Goal: Task Accomplishment & Management: Complete application form

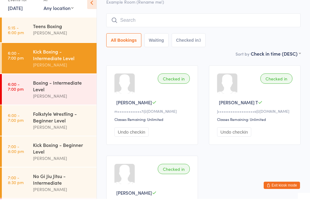
scroll to position [12, 0]
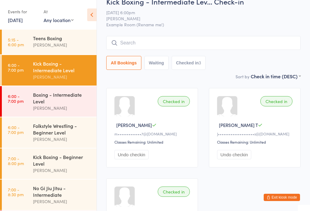
click at [288, 201] on button "Exit kiosk mode" at bounding box center [282, 197] width 36 height 7
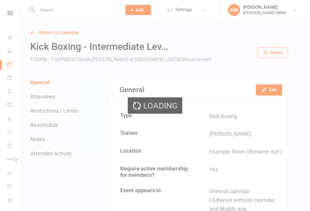
click at [146, 11] on button "Add" at bounding box center [138, 10] width 26 height 10
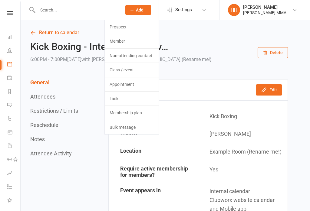
click at [144, 30] on link "Prospect" at bounding box center [132, 27] width 54 height 14
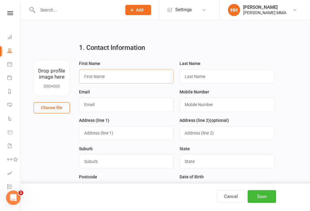
click at [141, 77] on input "text" at bounding box center [126, 77] width 95 height 14
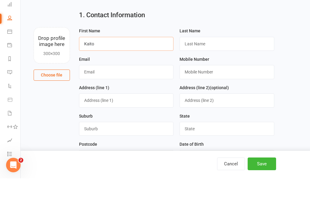
type input "Kaito"
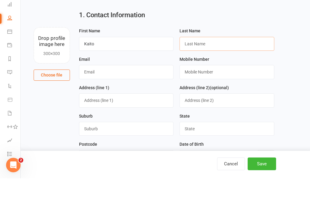
click at [199, 70] on input "text" at bounding box center [227, 77] width 95 height 14
type input "Nagai"
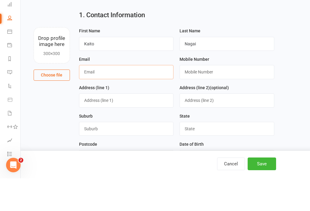
click at [127, 98] on input "text" at bounding box center [126, 105] width 95 height 14
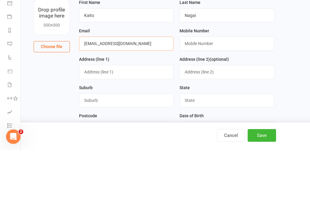
type input "Kaito.nagai69@gmail.com"
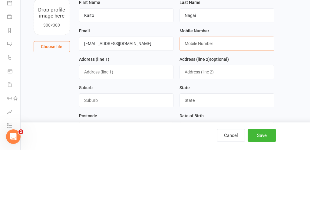
click at [227, 98] on input "text" at bounding box center [227, 105] width 95 height 14
type input "0435836088"
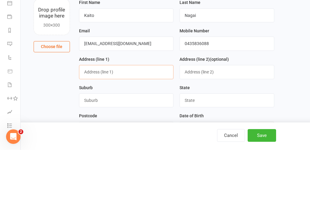
click at [152, 126] on input "text" at bounding box center [126, 133] width 95 height 14
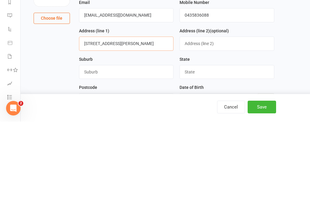
type input "12 Harold avenue"
click at [126, 155] on input "text" at bounding box center [126, 162] width 95 height 14
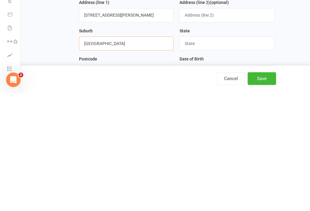
type input "Pennant hills"
click at [207, 155] on input "text" at bounding box center [227, 162] width 95 height 14
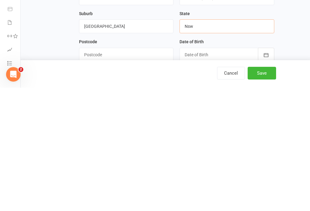
type input "Nsw"
click at [137, 171] on input "text" at bounding box center [126, 178] width 95 height 14
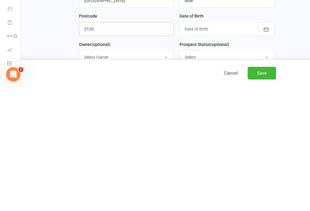
type input "2120"
click at [234, 146] on div at bounding box center [227, 153] width 95 height 14
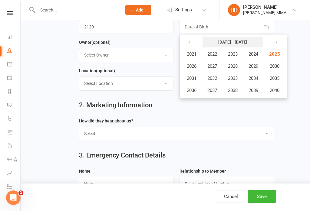
click at [253, 43] on button "2021 - 2040" at bounding box center [233, 42] width 61 height 11
click at [248, 41] on button "2021 - 2040" at bounding box center [233, 42] width 61 height 11
click at [190, 42] on icon "button" at bounding box center [189, 42] width 4 height 5
click at [190, 41] on icon "button" at bounding box center [189, 42] width 4 height 5
click at [191, 45] on icon "button" at bounding box center [189, 42] width 4 height 5
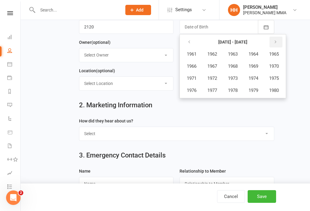
click at [275, 42] on button "button" at bounding box center [276, 42] width 13 height 11
click at [274, 42] on button "button" at bounding box center [276, 42] width 13 height 11
click at [277, 41] on icon "button" at bounding box center [275, 42] width 4 height 5
click at [193, 43] on button "button" at bounding box center [189, 42] width 13 height 11
click at [216, 63] on button "2007" at bounding box center [212, 67] width 20 height 12
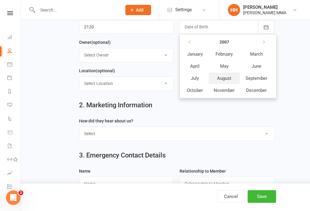
click at [233, 76] on button "August" at bounding box center [224, 79] width 31 height 12
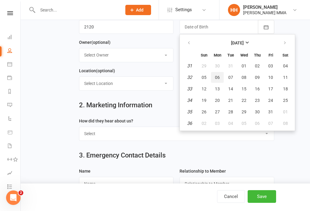
click at [219, 77] on span "06" at bounding box center [217, 77] width 5 height 5
type input "06 Aug 2007"
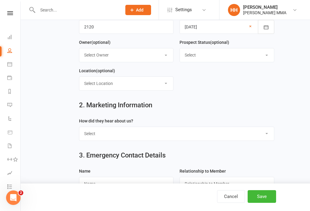
click at [159, 58] on select "Select Owner Kim Carioti Holly Harpur Alex Carioti" at bounding box center [126, 54] width 94 height 13
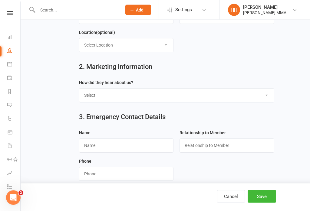
scroll to position [206, 0]
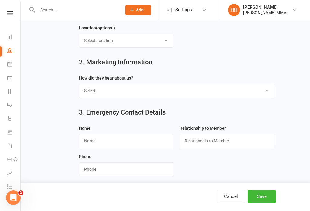
click at [199, 90] on select "Select Through A Friend Social Media Google Walk by" at bounding box center [176, 90] width 195 height 13
select select "Social Media"
click at [144, 142] on input "text" at bounding box center [126, 141] width 95 height 14
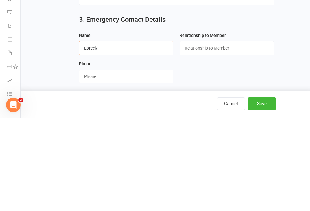
type input "Loreely"
click at [205, 134] on input "text" at bounding box center [227, 141] width 95 height 14
type input "Parent"
click at [133, 163] on input "string" at bounding box center [126, 170] width 95 height 14
type input "0416448332"
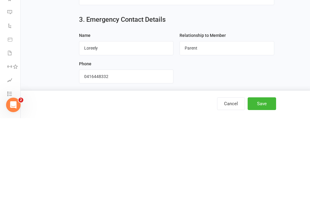
click at [251, 125] on form "Name Loreely Relationship to Member Parent Phone" at bounding box center [176, 153] width 201 height 57
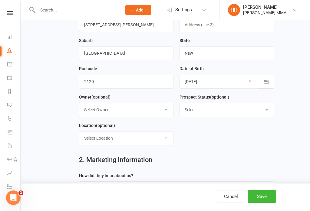
scroll to position [108, 0]
click at [262, 106] on select "Select" at bounding box center [227, 110] width 94 height 13
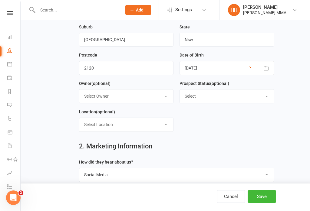
click at [262, 203] on button "Save" at bounding box center [262, 196] width 28 height 13
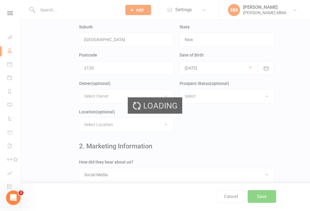
scroll to position [0, 0]
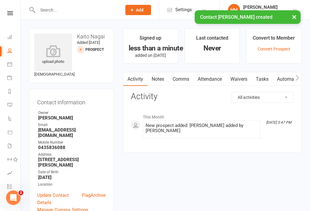
click at [248, 80] on link "Waivers" at bounding box center [238, 79] width 25 height 14
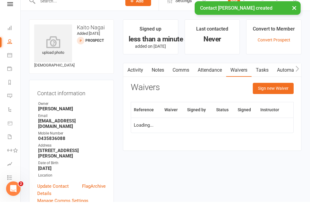
scroll to position [9, 0]
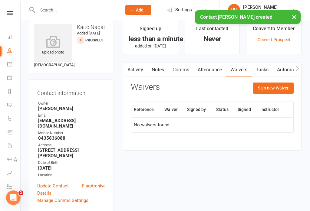
click at [273, 93] on button "Sign new Waiver" at bounding box center [273, 88] width 41 height 11
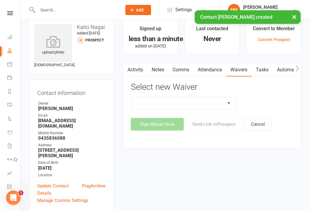
click at [220, 108] on select "Do not use - MEMBER GENERAL WAIVER Do not use - MEMBERSHIP SIGN UP Do not use -…" at bounding box center [183, 103] width 105 height 12
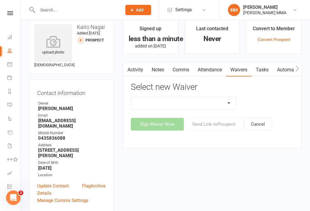
select select "10455"
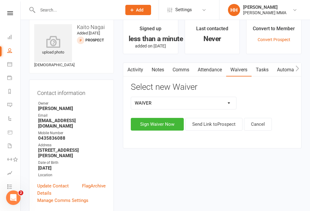
click at [216, 105] on select "Do not use - MEMBER GENERAL WAIVER Do not use - MEMBERSHIP SIGN UP Do not use -…" at bounding box center [183, 103] width 105 height 12
click at [164, 124] on button "Sign Waiver Now" at bounding box center [157, 124] width 53 height 13
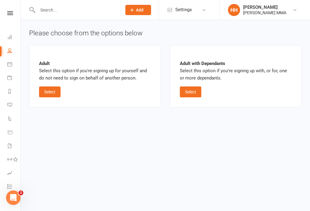
click at [57, 95] on button "Select" at bounding box center [50, 92] width 22 height 11
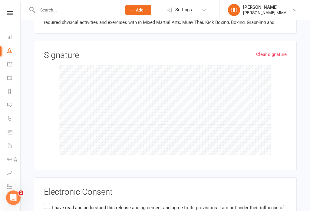
scroll to position [590, 0]
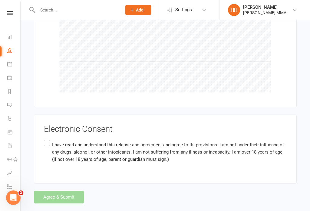
click at [47, 141] on label "I have read and understand this release and agreement and agree to its provisio…" at bounding box center [165, 152] width 243 height 26
click at [47, 139] on input "I have read and understand this release and agreement and agree to its provisio…" at bounding box center [46, 139] width 4 height 0
click at [59, 191] on button "Agree & Submit" at bounding box center [59, 197] width 50 height 13
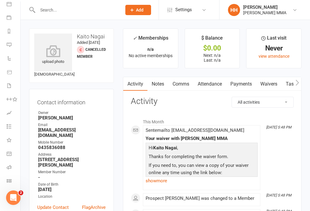
scroll to position [60, 1]
click at [13, 179] on link "Class check-in" at bounding box center [14, 182] width 14 height 14
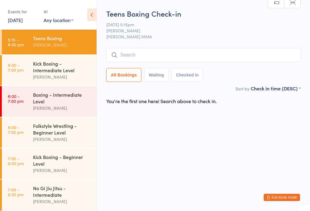
click at [237, 55] on input "search" at bounding box center [203, 55] width 194 height 14
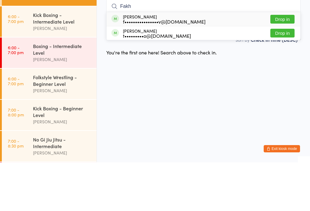
type input "Fakh"
click at [283, 64] on button "Drop in" at bounding box center [282, 68] width 24 height 9
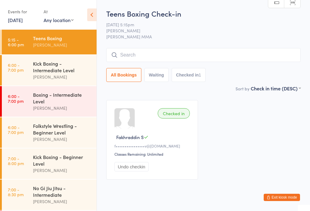
click at [53, 105] on div "Boxing - Intermediate Level" at bounding box center [62, 97] width 58 height 13
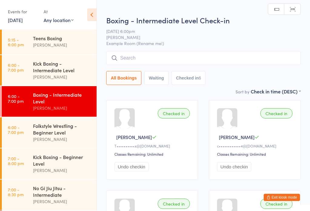
click at [65, 73] on div "Kick Boxing - Intermediate Level" at bounding box center [62, 66] width 58 height 13
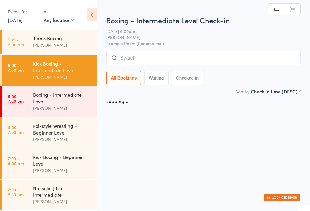
click at [167, 61] on input "search" at bounding box center [203, 58] width 194 height 14
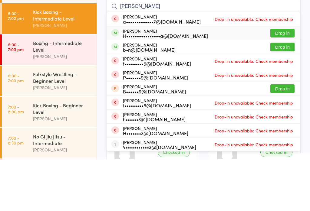
type input "Hass"
click at [279, 78] on li "Hassan Dhorajiwala H••••••••••••••••a@gmail.com Drop in" at bounding box center [204, 85] width 194 height 14
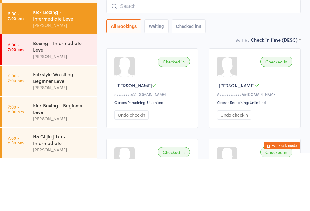
scroll to position [52, 0]
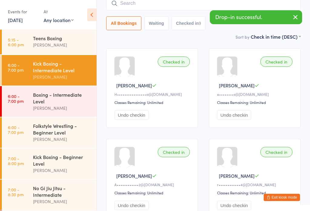
click at [45, 154] on div "Kick Boxing - Beginner Level Alex Carioti" at bounding box center [65, 164] width 64 height 31
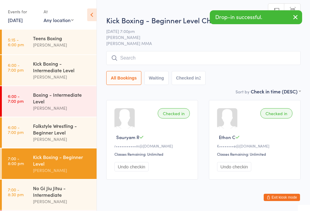
click at [181, 59] on input "search" at bounding box center [203, 58] width 194 height 14
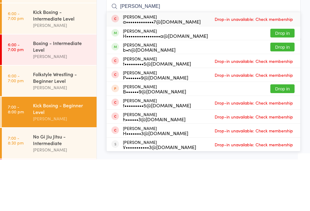
type input "Hass"
click at [283, 81] on button "Drop in" at bounding box center [282, 85] width 24 height 9
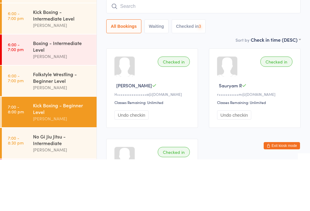
click at [215, 37] on div "Kick Boxing - Beginner Level Check-in 13 Oct 7:00pm Alex Carioti Carioti MMA Ma…" at bounding box center [203, 51] width 194 height 73
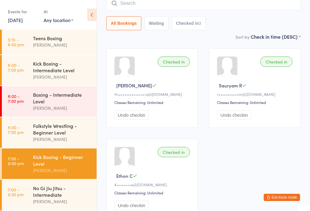
click at [277, 189] on div "Checked in Hassan D H••••••••••••••••a@gmail.com Classes Remaining: Unlimited U…" at bounding box center [203, 133] width 205 height 181
click at [288, 200] on button "Exit kiosk mode" at bounding box center [282, 197] width 36 height 7
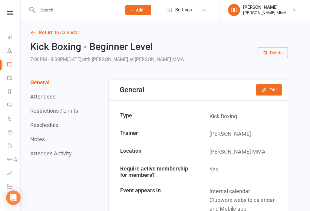
click at [146, 13] on button "Add" at bounding box center [138, 10] width 26 height 10
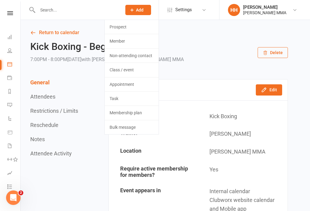
click at [138, 27] on link "Prospect" at bounding box center [132, 27] width 54 height 14
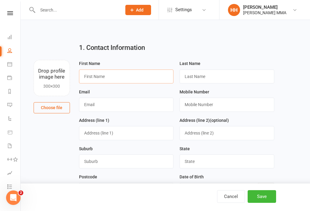
click at [122, 74] on input "text" at bounding box center [126, 77] width 95 height 14
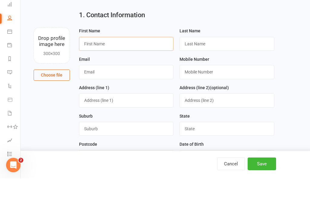
type input "D"
type input "Danycka"
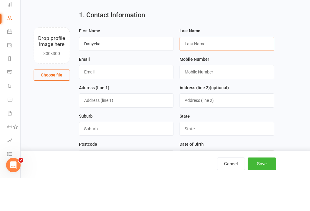
click at [215, 70] on input "text" at bounding box center [227, 77] width 95 height 14
type input "Fernandes"
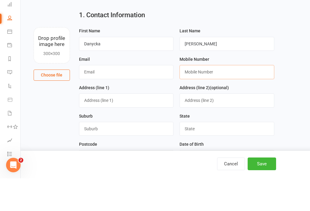
click at [203, 98] on input "text" at bounding box center [227, 105] width 95 height 14
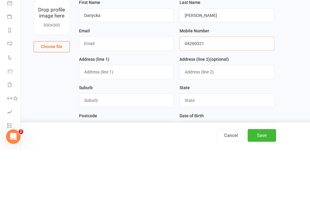
type input "04260321"
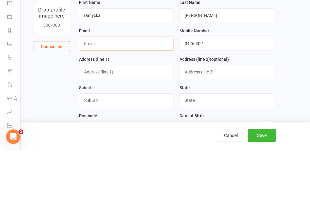
click at [135, 98] on input "text" at bounding box center [126, 105] width 95 height 14
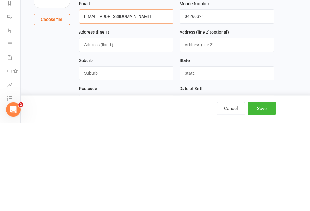
type input "[EMAIL_ADDRESS][DOMAIN_NAME]"
click at [133, 126] on input "text" at bounding box center [126, 133] width 95 height 14
click at [126, 155] on input "text" at bounding box center [126, 162] width 95 height 14
type input "Hornsby"
click at [214, 155] on input "text" at bounding box center [227, 162] width 95 height 14
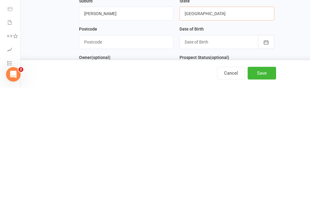
type input "NSW"
click at [206, 159] on div at bounding box center [227, 166] width 95 height 14
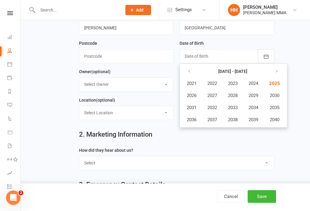
scroll to position [134, 0]
click at [191, 70] on icon "button" at bounding box center [189, 71] width 4 height 5
click at [190, 107] on span "2011" at bounding box center [192, 107] width 10 height 5
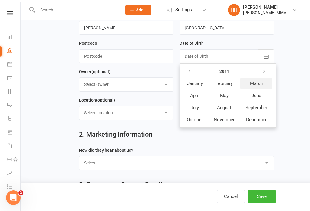
click at [260, 81] on button "March" at bounding box center [256, 84] width 32 height 12
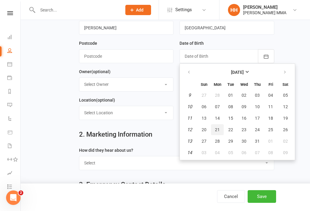
click at [215, 129] on button "21" at bounding box center [217, 129] width 13 height 11
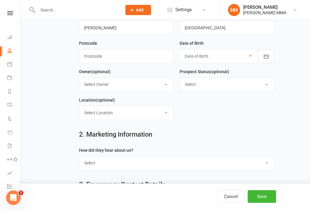
type input "21 Mar 2011"
click at [132, 56] on input "text" at bounding box center [126, 56] width 95 height 14
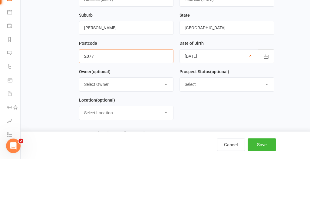
scroll to position [79, 0]
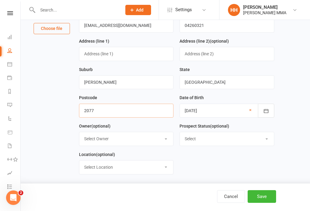
type input "2077"
click at [122, 54] on input "text" at bounding box center [126, 54] width 95 height 14
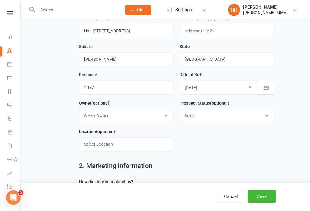
scroll to position [103, 0]
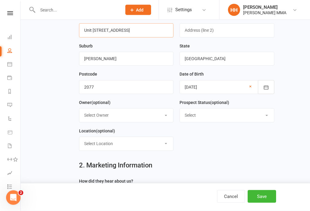
type input "Unit 39/20-22 College Crescent"
click at [155, 115] on select "Select Owner Kim Carioti Holly Harpur Alex Carioti" at bounding box center [126, 115] width 94 height 13
click at [240, 114] on select "Select" at bounding box center [227, 115] width 94 height 13
click at [164, 143] on select "Select Location Carioti MMA" at bounding box center [126, 143] width 94 height 13
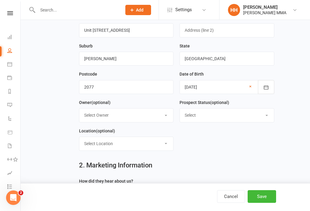
select select "0"
click at [152, 115] on select "Select Owner Kim Carioti Holly Harpur Alex Carioti" at bounding box center [126, 115] width 94 height 13
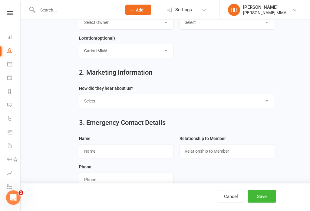
scroll to position [196, 0]
click at [126, 146] on input "text" at bounding box center [126, 151] width 95 height 14
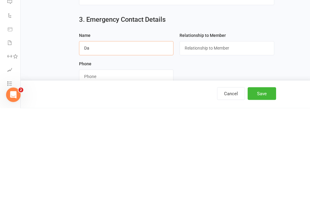
type input "D"
type input "Alena"
click at [220, 144] on input "text" at bounding box center [227, 151] width 95 height 14
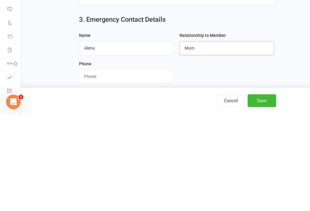
scroll to position [216, 0]
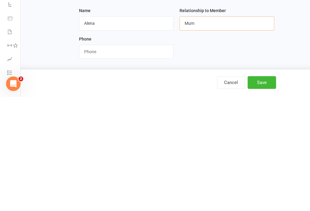
type input "Mum"
click at [135, 159] on input "string" at bounding box center [126, 166] width 95 height 14
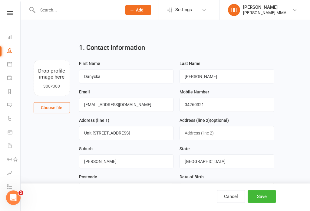
scroll to position [2, 0]
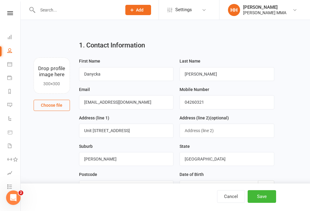
type input "0426032156"
click at [217, 102] on input "04260321" at bounding box center [227, 102] width 95 height 14
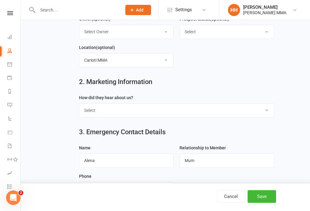
scroll to position [206, 0]
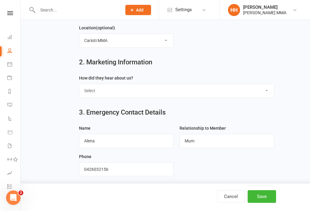
type input "0426032156"
click at [265, 203] on button "Save" at bounding box center [262, 196] width 28 height 13
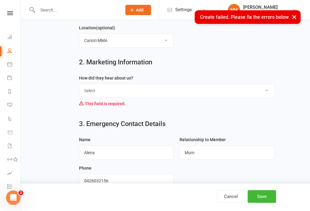
click at [151, 94] on select "Select Through A Friend Social Media Google Walk by" at bounding box center [176, 90] width 195 height 13
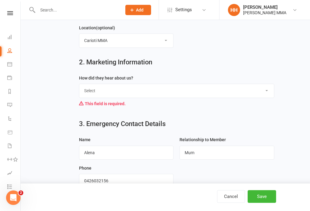
select select "Google"
click at [267, 202] on button "Save" at bounding box center [262, 196] width 28 height 13
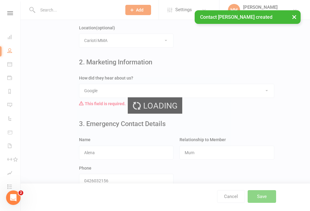
scroll to position [0, 0]
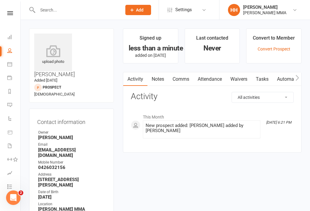
click at [245, 81] on link "Waivers" at bounding box center [238, 79] width 25 height 14
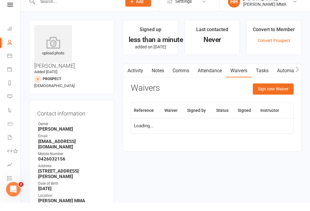
scroll to position [9, 0]
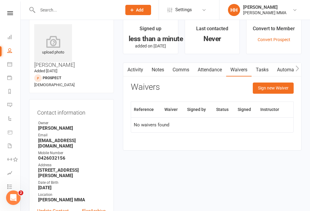
click at [278, 90] on button "Sign new Waiver" at bounding box center [273, 88] width 41 height 11
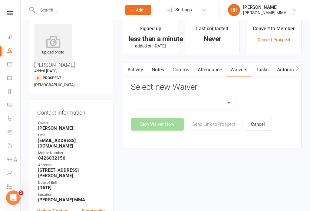
click at [214, 105] on select "Do not use - MEMBER GENERAL WAIVER Do not use - MEMBERSHIP SIGN UP Do not use -…" at bounding box center [183, 103] width 105 height 12
select select "10455"
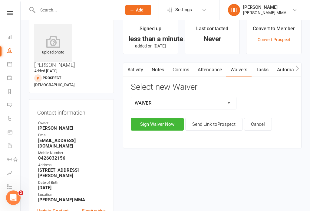
click at [164, 124] on button "Sign Waiver Now" at bounding box center [157, 124] width 53 height 13
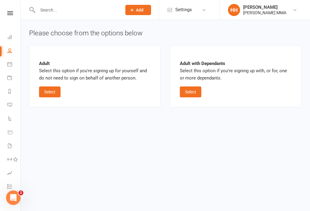
click at [198, 92] on button "Select" at bounding box center [191, 92] width 22 height 11
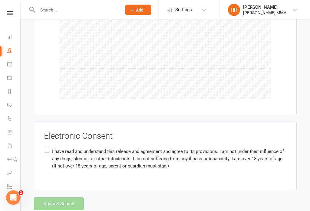
scroll to position [833, 0]
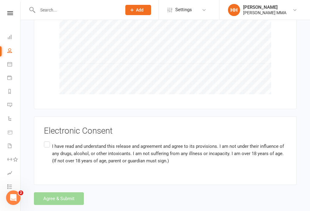
click at [46, 141] on label "I have read and understand this release and agreement and agree to its provisio…" at bounding box center [165, 154] width 243 height 26
click at [46, 141] on input "I have read and understand this release and agreement and agree to its provisio…" at bounding box center [46, 141] width 4 height 0
click at [65, 193] on button "Agree & Submit" at bounding box center [59, 199] width 50 height 13
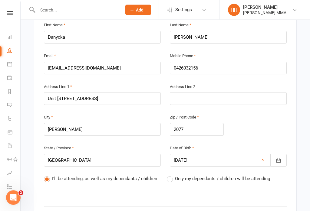
scroll to position [161, 0]
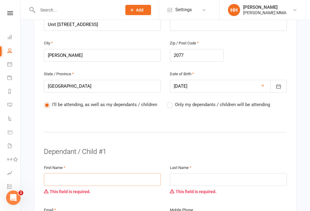
click at [129, 176] on input "text" at bounding box center [102, 180] width 117 height 13
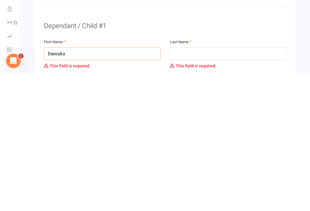
scroll to position [229, 0]
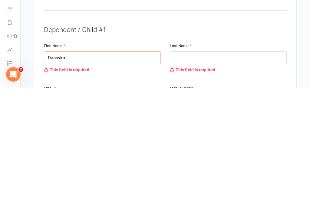
type input "Dancyka"
click at [230, 175] on input "text" at bounding box center [228, 181] width 117 height 13
type input "Fernandes"
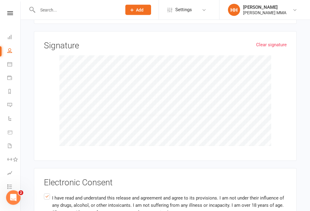
scroll to position [845, 0]
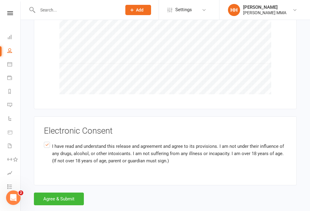
click at [73, 193] on button "Agree & Submit" at bounding box center [59, 199] width 50 height 13
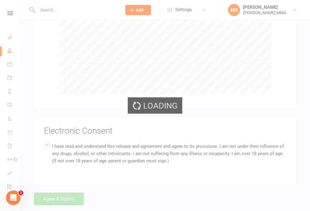
scroll to position [833, 0]
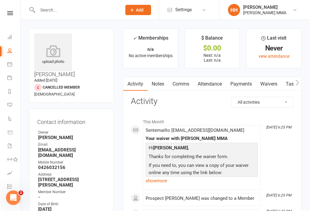
click at [9, 175] on icon at bounding box center [9, 173] width 5 height 5
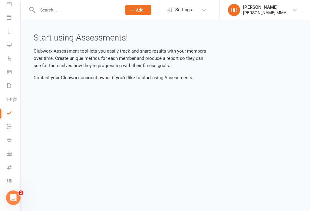
scroll to position [60, 1]
click at [8, 175] on link "Roll call" at bounding box center [14, 168] width 14 height 14
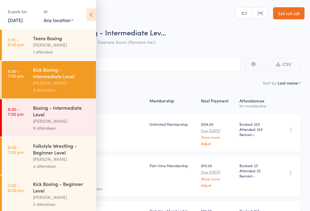
click at [285, 10] on link "Exit roll call" at bounding box center [288, 13] width 31 height 12
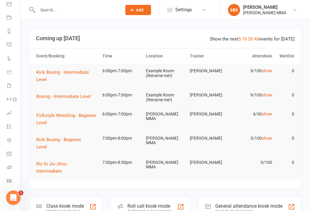
scroll to position [60, 1]
click at [9, 178] on link "Class check-in" at bounding box center [14, 182] width 14 height 14
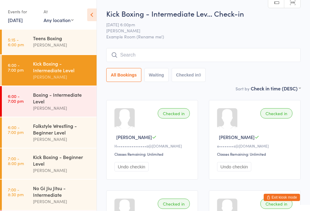
click at [52, 198] on div "No Gi Jiu Jitsu - Intermediate" at bounding box center [62, 191] width 58 height 13
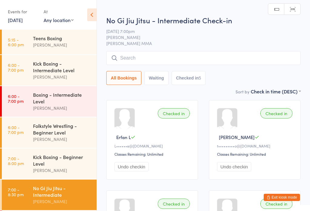
click at [145, 56] on input "search" at bounding box center [203, 58] width 194 height 14
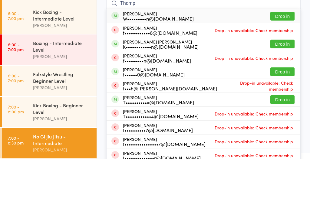
type input "Thomp"
click at [281, 64] on button "Drop in" at bounding box center [282, 68] width 24 height 9
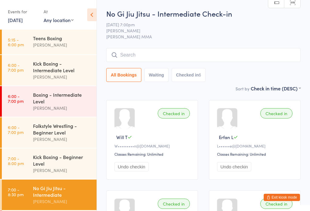
click at [276, 67] on div "All Bookings Waiting Checked in 6" at bounding box center [203, 65] width 194 height 34
click at [270, 62] on input "search" at bounding box center [203, 55] width 194 height 14
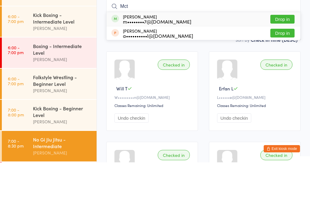
type input "Mct"
click at [286, 64] on button "Drop in" at bounding box center [282, 68] width 24 height 9
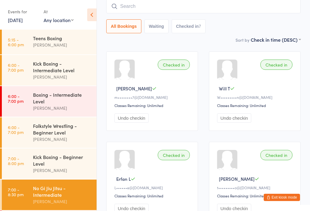
click at [130, 4] on input "search" at bounding box center [203, 6] width 194 height 14
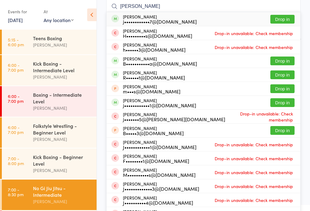
type input "[PERSON_NAME]"
click at [280, 16] on button "Drop in" at bounding box center [282, 19] width 24 height 9
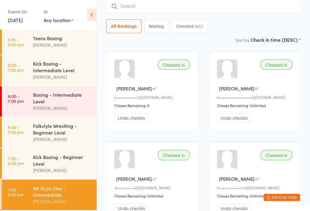
click at [237, 8] on input "search" at bounding box center [203, 6] width 194 height 14
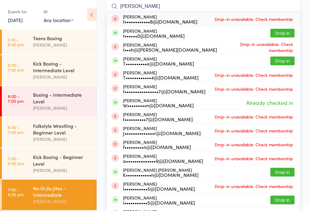
type input "[PERSON_NAME]"
click at [293, 35] on button "Drop in" at bounding box center [282, 33] width 24 height 9
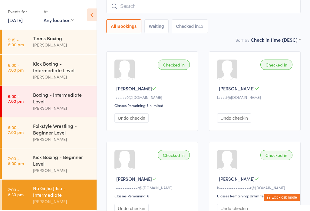
click at [39, 191] on div "No Gi Jiu Jitsu - Intermediate" at bounding box center [62, 191] width 58 height 13
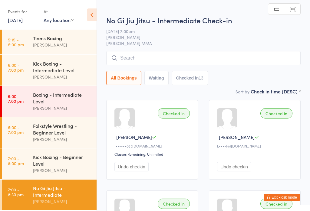
click at [128, 56] on input "search" at bounding box center [203, 58] width 194 height 14
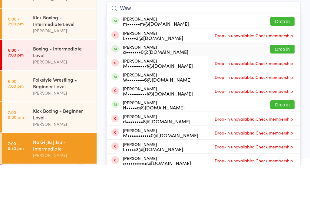
type input "Waw"
click at [137, 96] on div "a•••••••0@gmail.com" at bounding box center [155, 98] width 65 height 5
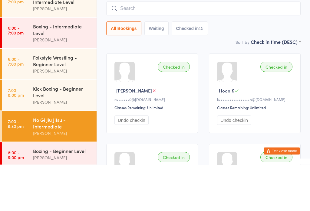
scroll to position [22, 0]
click at [82, 127] on div "Kick Boxing - Beginner Level Alex Carioti" at bounding box center [65, 142] width 64 height 31
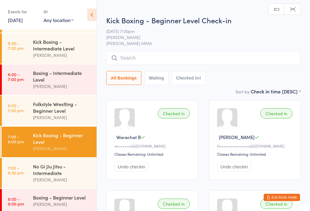
click at [144, 61] on input "search" at bounding box center [203, 58] width 194 height 14
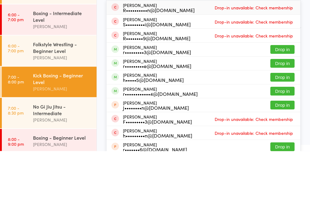
type input "Ryan"
click at [284, 133] on button "Drop in" at bounding box center [282, 137] width 24 height 9
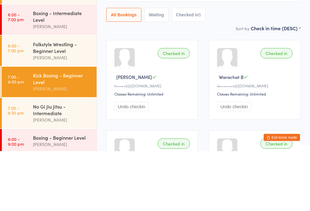
scroll to position [4, 0]
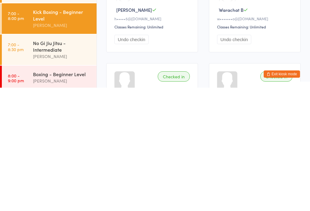
click at [64, 163] on div "No Gi Jiu Jitsu - Intermediate" at bounding box center [62, 169] width 58 height 13
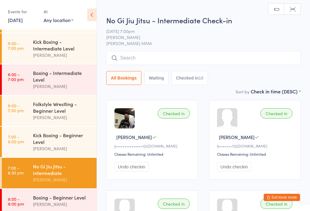
click at [191, 57] on input "search" at bounding box center [203, 58] width 194 height 14
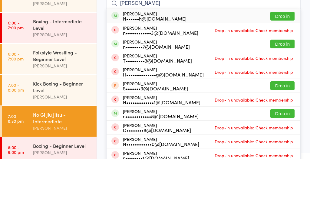
type input "Nathan c"
click at [285, 64] on button "Drop in" at bounding box center [282, 68] width 24 height 9
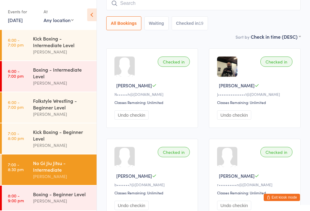
scroll to position [31, 0]
click at [41, 189] on div "Boxing - Beginner Level Alex Carioti" at bounding box center [65, 198] width 64 height 24
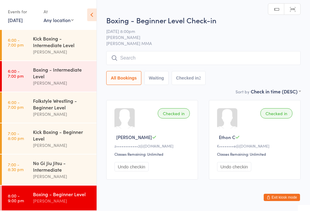
click at [142, 54] on input "search" at bounding box center [203, 58] width 194 height 14
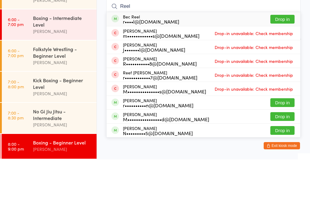
type input "Reel"
click at [276, 67] on button "Drop in" at bounding box center [282, 71] width 24 height 9
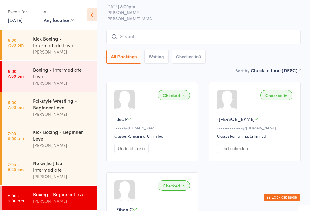
click at [285, 197] on button "Exit kiosk mode" at bounding box center [282, 197] width 36 height 7
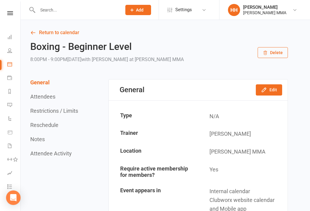
click at [143, 12] on span "Add" at bounding box center [140, 10] width 8 height 5
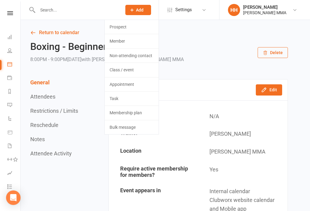
click at [140, 27] on link "Prospect" at bounding box center [132, 27] width 54 height 14
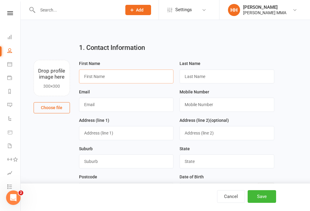
click at [91, 75] on input "text" at bounding box center [126, 77] width 95 height 14
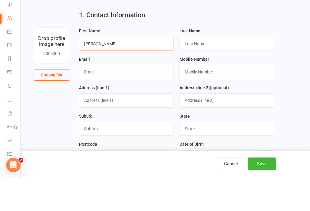
type input "Chris"
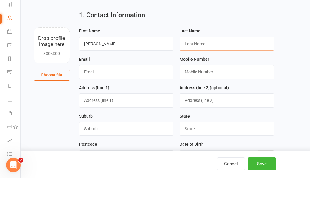
click at [209, 70] on input "text" at bounding box center [227, 77] width 95 height 14
type input "Farrell"
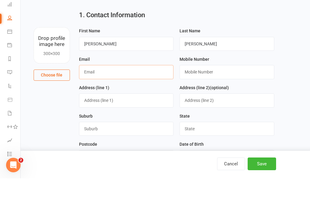
click at [110, 98] on input "text" at bounding box center [126, 105] width 95 height 14
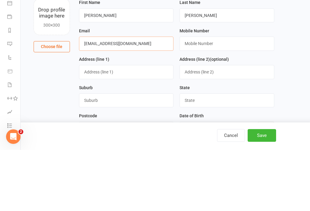
type input "[EMAIL_ADDRESS][DOMAIN_NAME]"
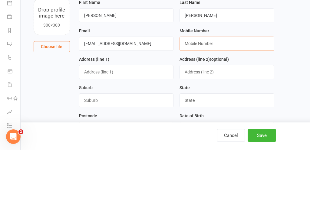
click at [193, 98] on input "text" at bounding box center [227, 105] width 95 height 14
type input "0401573614"
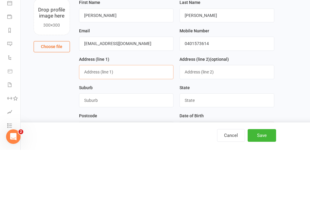
click at [91, 126] on input "text" at bounding box center [126, 133] width 95 height 14
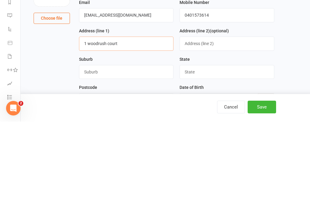
type input "1 woodrush court"
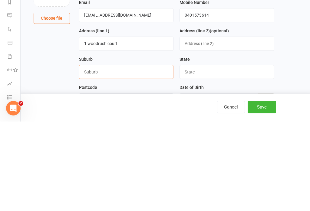
click at [93, 155] on input "text" at bounding box center [126, 162] width 95 height 14
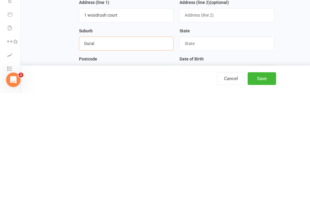
type input "Dural"
click at [190, 155] on input "text" at bounding box center [227, 162] width 95 height 14
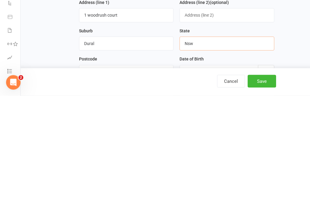
scroll to position [3, 0]
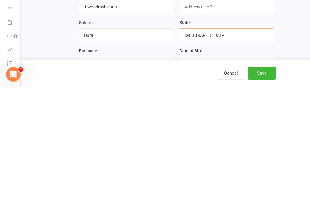
type input "NSW"
click at [104, 181] on input "text" at bounding box center [126, 188] width 95 height 14
type input "2158"
click at [192, 181] on div at bounding box center [227, 188] width 95 height 14
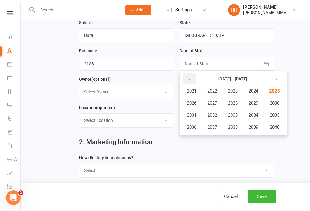
click at [192, 79] on button "button" at bounding box center [189, 79] width 13 height 11
click at [213, 103] on span "2007" at bounding box center [212, 103] width 10 height 5
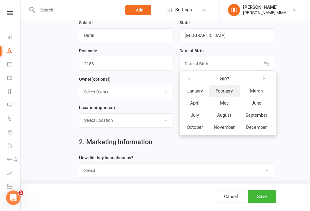
click at [217, 93] on span "February" at bounding box center [224, 90] width 17 height 5
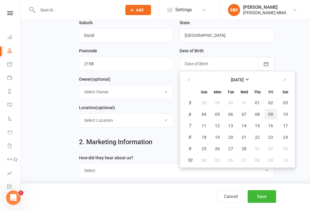
click at [267, 112] on button "09" at bounding box center [270, 114] width 13 height 11
type input "09 Feb 2007"
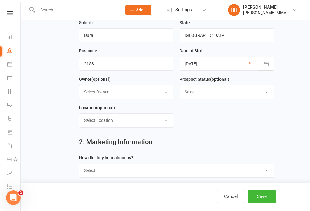
click at [96, 94] on select "Select Owner Kim Carioti Holly Harpur Alex Carioti" at bounding box center [126, 91] width 94 height 13
click at [96, 121] on select "Select Location Carioti MMA" at bounding box center [126, 120] width 94 height 13
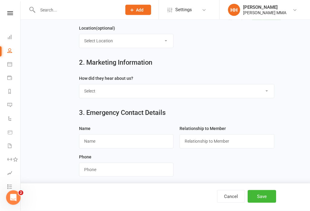
click at [92, 91] on select "Select Through A Friend Social Media Google Walk by" at bounding box center [176, 91] width 195 height 13
select select "Through A Friend"
click at [91, 141] on input "text" at bounding box center [126, 141] width 95 height 14
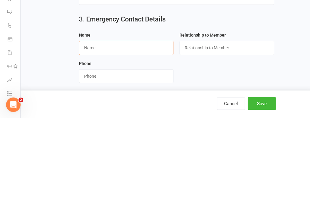
type input "B"
type input "Geoff"
click at [202, 134] on input "text" at bounding box center [227, 141] width 95 height 14
type input "Father"
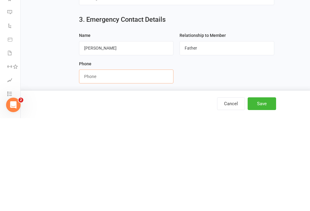
click at [94, 163] on input "string" at bounding box center [126, 170] width 95 height 14
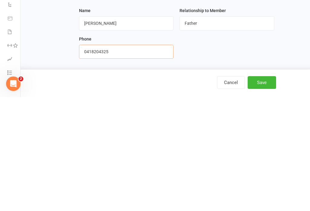
type input "0418204325"
click at [257, 190] on button "Save" at bounding box center [262, 196] width 28 height 13
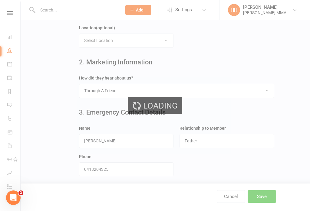
scroll to position [0, 0]
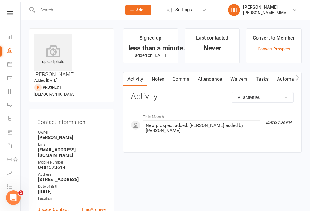
click at [244, 82] on link "Waivers" at bounding box center [238, 79] width 25 height 14
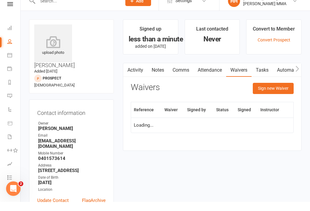
scroll to position [9, 0]
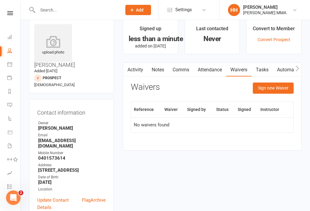
click at [277, 92] on button "Sign new Waiver" at bounding box center [273, 88] width 41 height 11
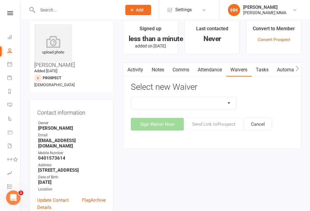
click at [212, 102] on select "Do not use - MEMBER GENERAL WAIVER Do not use - MEMBERSHIP SIGN UP Do not use -…" at bounding box center [183, 103] width 105 height 12
select select "10455"
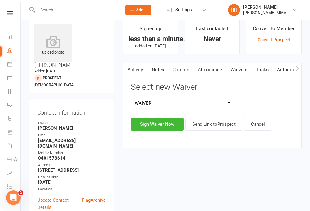
click at [161, 130] on button "Sign Waiver Now" at bounding box center [157, 124] width 53 height 13
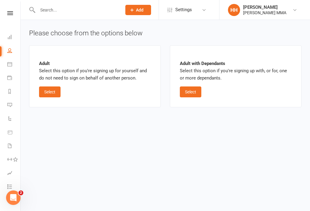
click at [61, 95] on button "Select" at bounding box center [50, 92] width 22 height 11
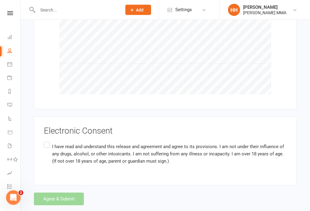
scroll to position [590, 0]
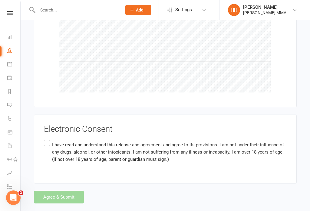
click at [51, 139] on label "I have read and understand this release and agreement and agree to its provisio…" at bounding box center [165, 152] width 243 height 26
click at [48, 139] on input "I have read and understand this release and agreement and agree to its provisio…" at bounding box center [46, 139] width 4 height 0
click at [57, 192] on button "Agree & Submit" at bounding box center [59, 197] width 50 height 13
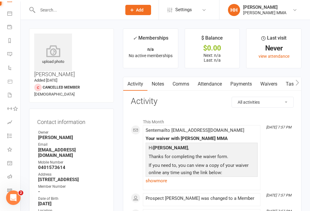
click at [268, 84] on link "Waivers" at bounding box center [268, 84] width 25 height 14
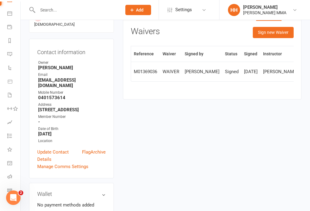
scroll to position [70, 0]
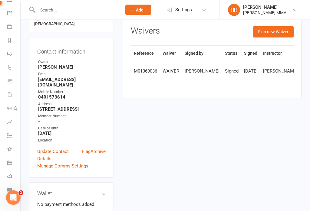
click at [12, 194] on link "Class check-in" at bounding box center [14, 191] width 14 height 14
